Goal: Task Accomplishment & Management: Manage account settings

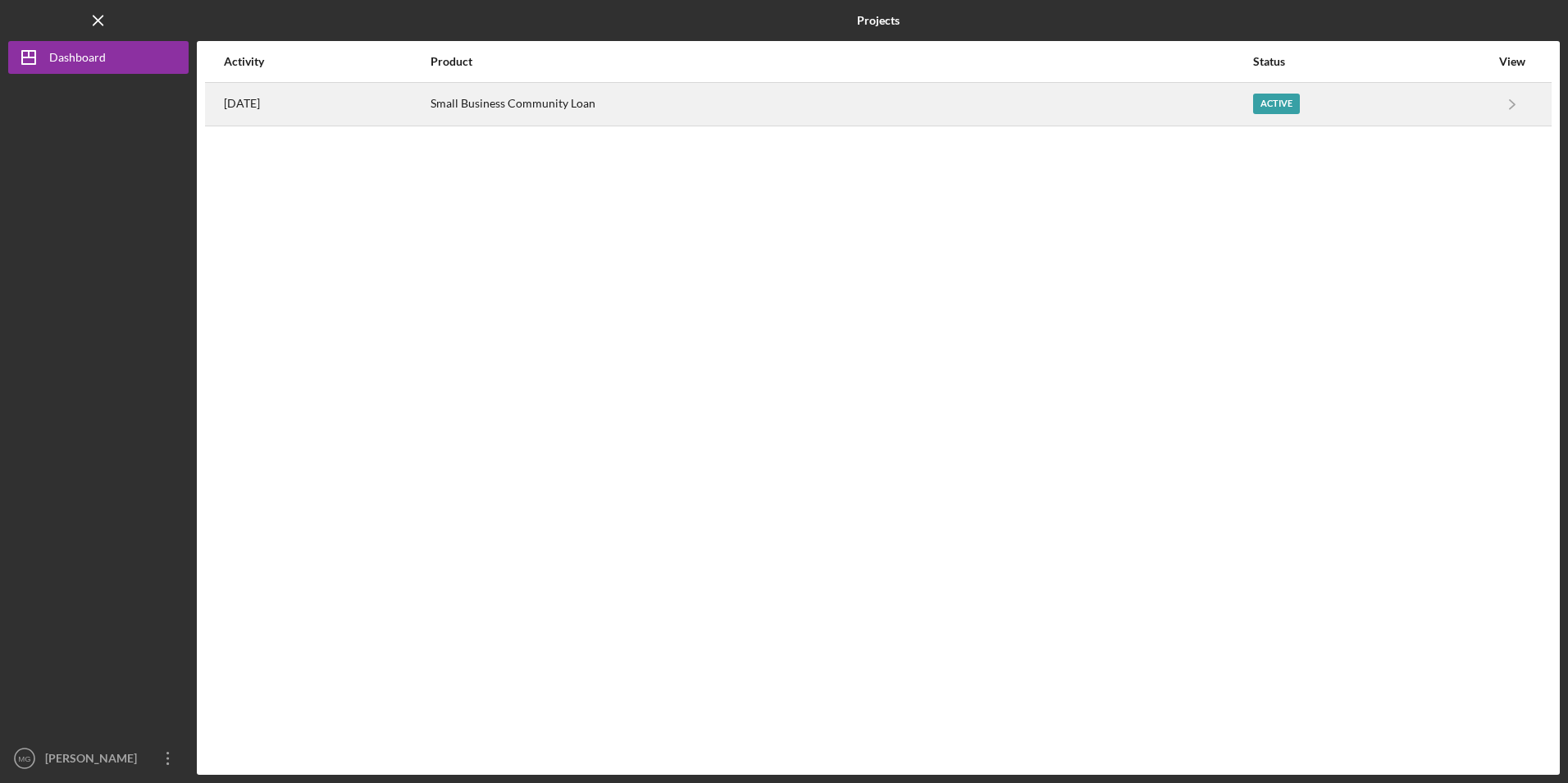
click at [564, 106] on div "Small Business Community Loan" at bounding box center [841, 104] width 821 height 41
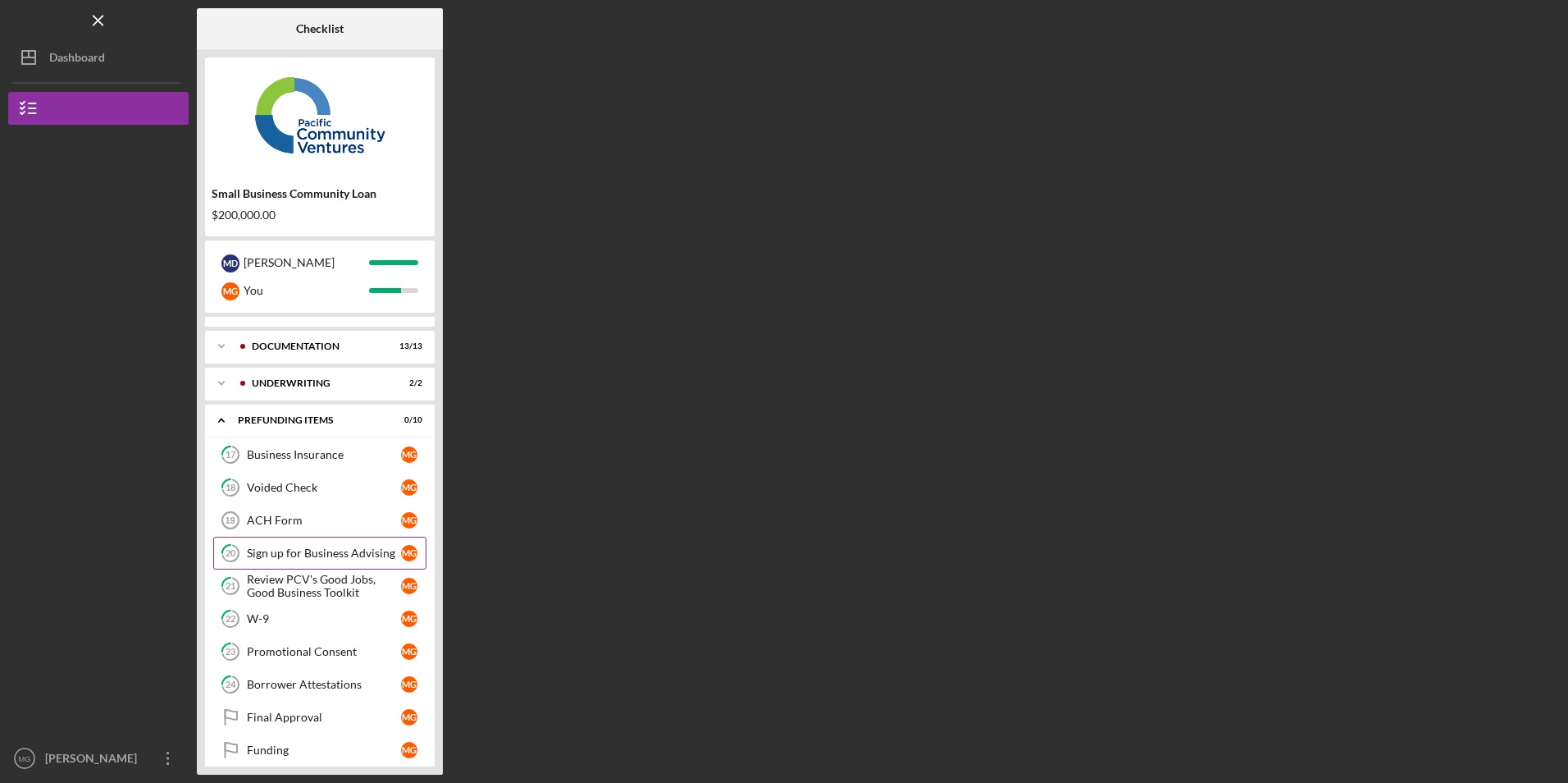
scroll to position [39, 0]
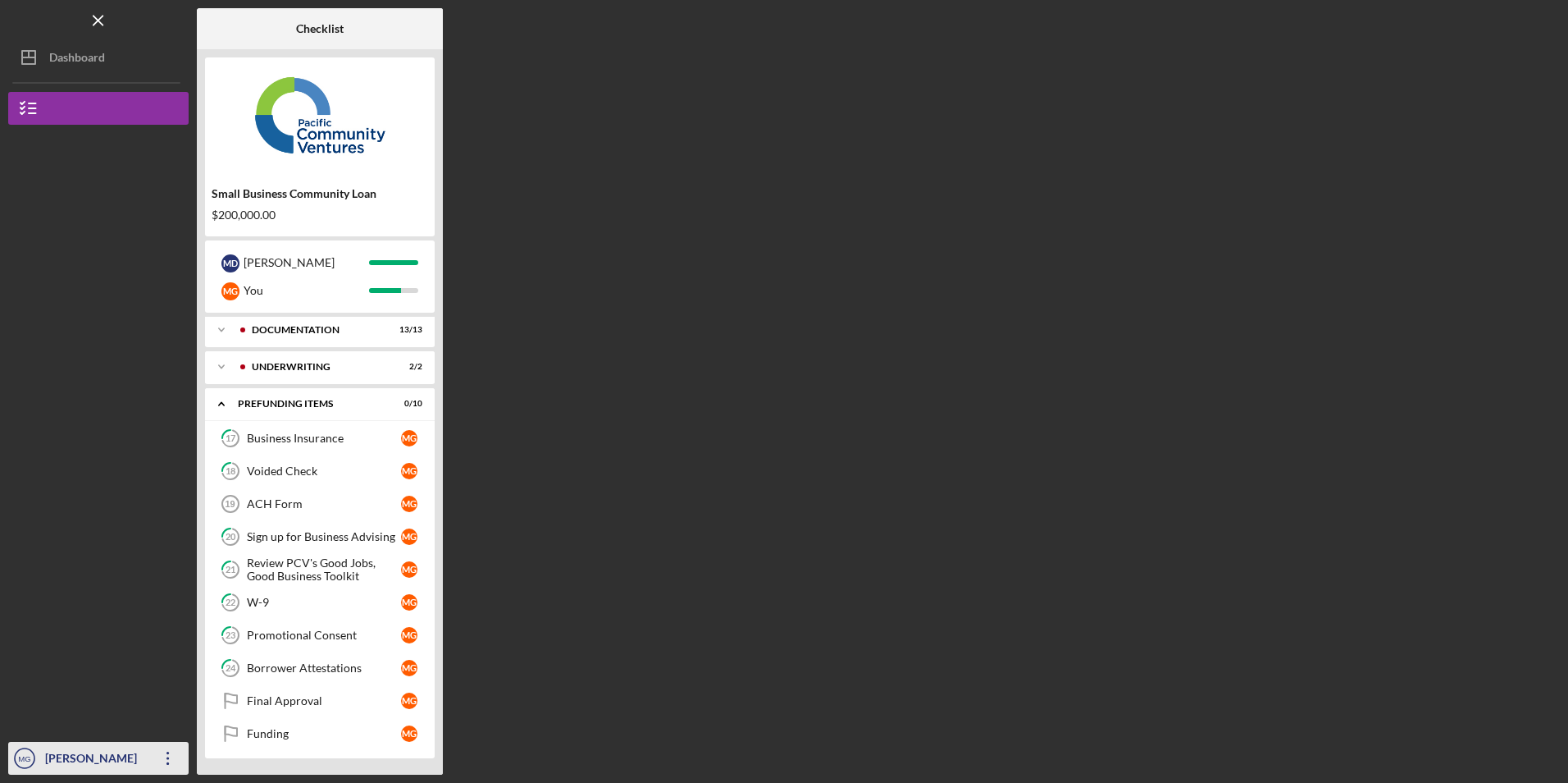
click at [163, 753] on icon "Icon/Overflow" at bounding box center [168, 759] width 41 height 41
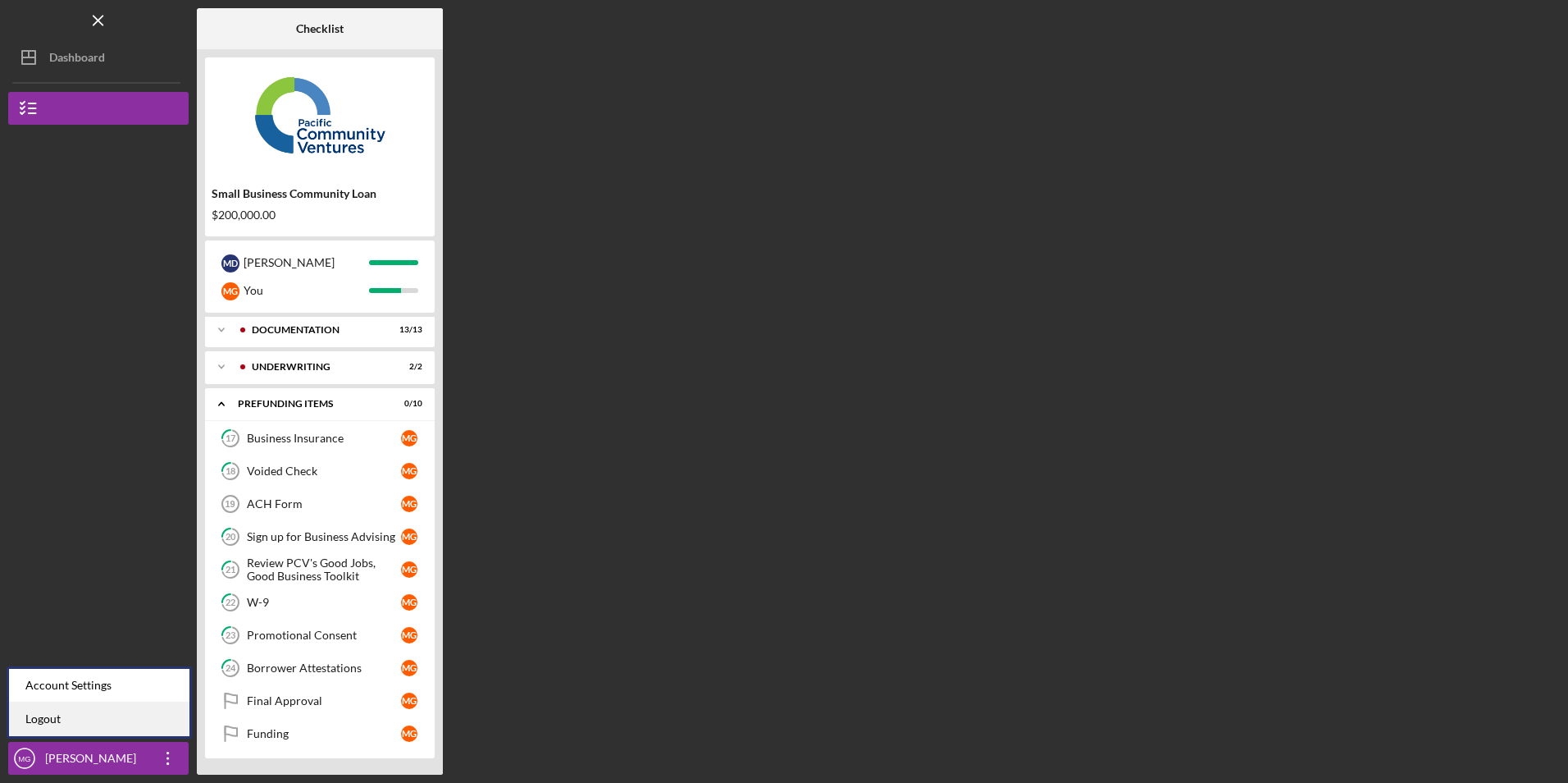
click at [147, 713] on link "Logout" at bounding box center [100, 719] width 180 height 34
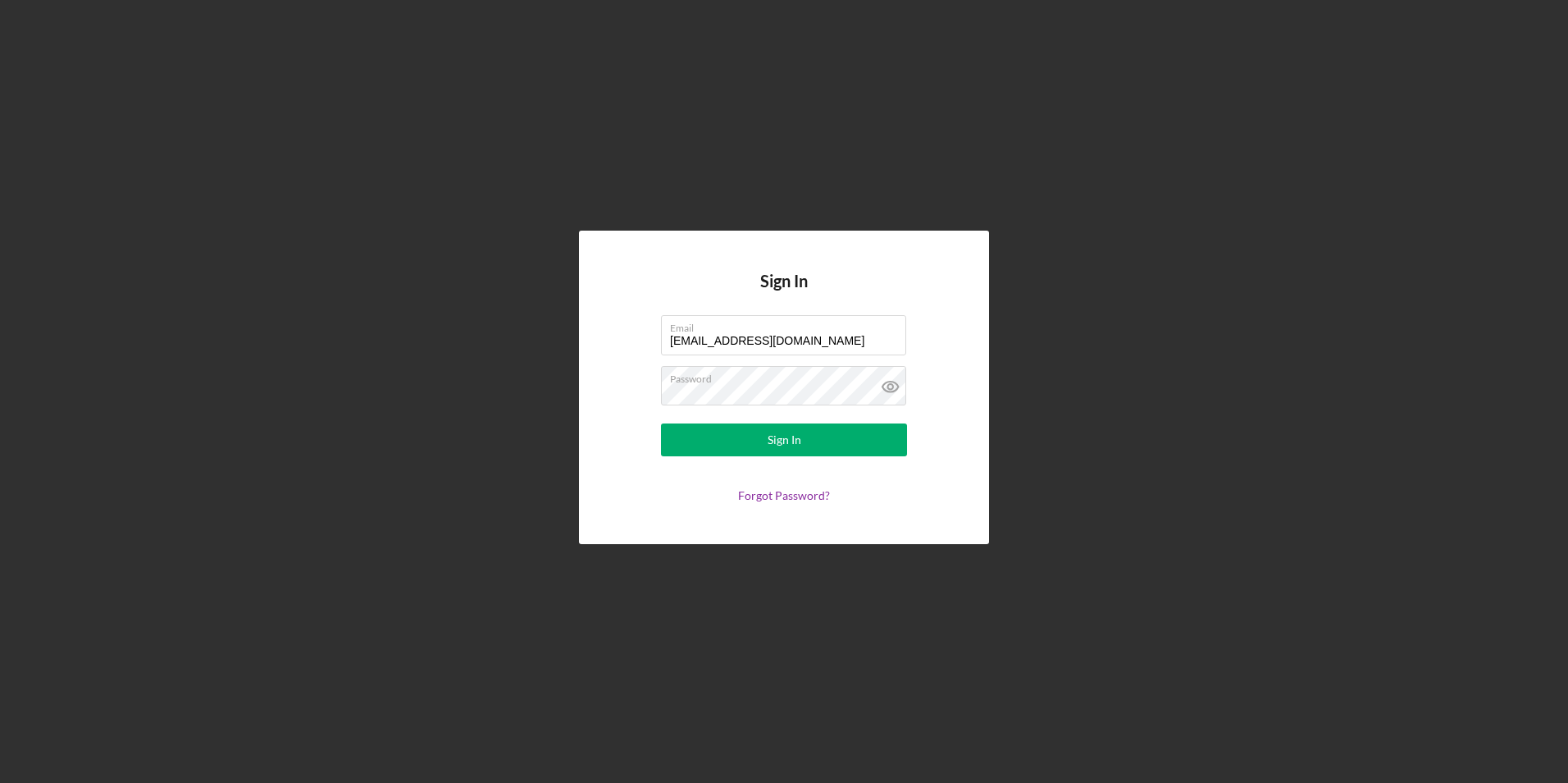
drag, startPoint x: 791, startPoint y: 345, endPoint x: 392, endPoint y: 304, distance: 401.1
click at [392, 304] on div "Sign In Email [EMAIL_ADDRESS][DOMAIN_NAME] Password Sign In Forgot Password?" at bounding box center [784, 387] width 1552 height 775
type input "[EMAIL_ADDRESS][DOMAIN_NAME]"
click at [736, 438] on button "Sign In" at bounding box center [784, 439] width 246 height 33
